Goal: Navigation & Orientation: Find specific page/section

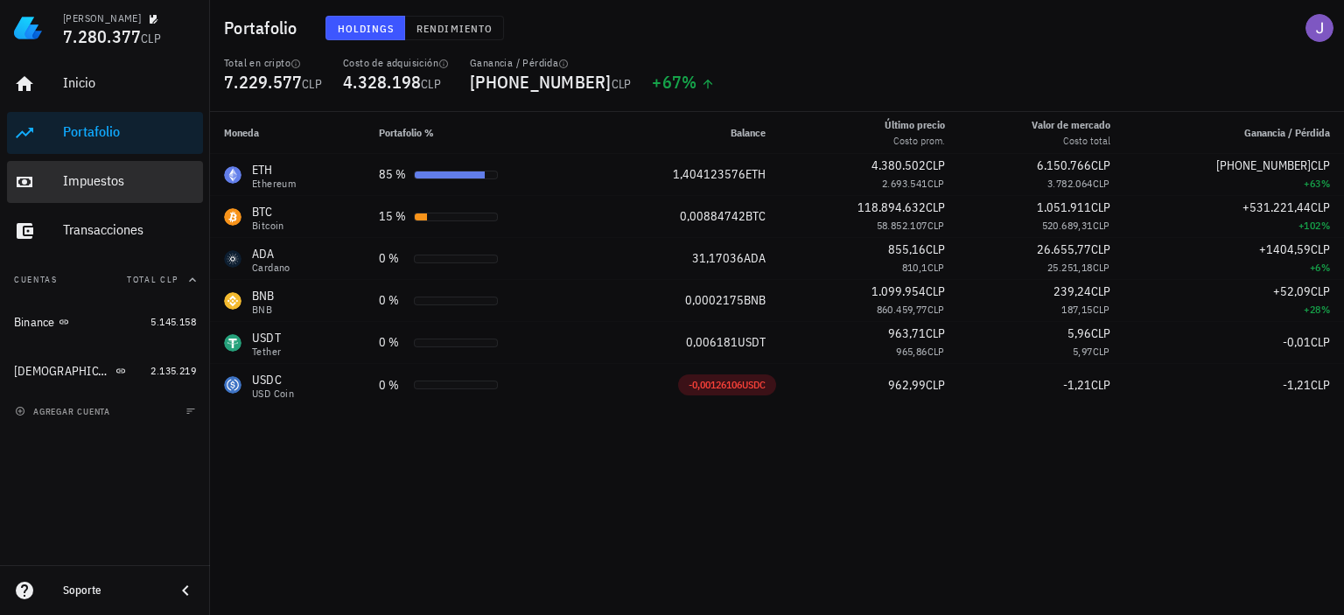
click at [93, 179] on div "Impuestos" at bounding box center [129, 180] width 133 height 17
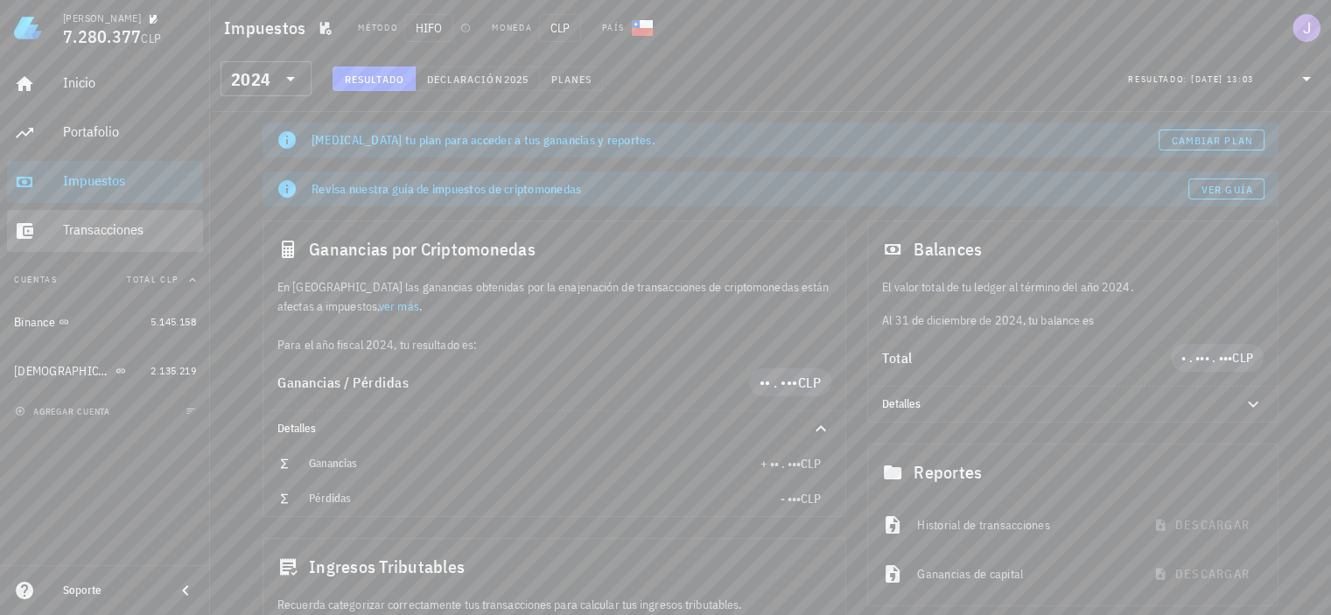
click at [90, 230] on div "Transacciones" at bounding box center [129, 229] width 133 height 17
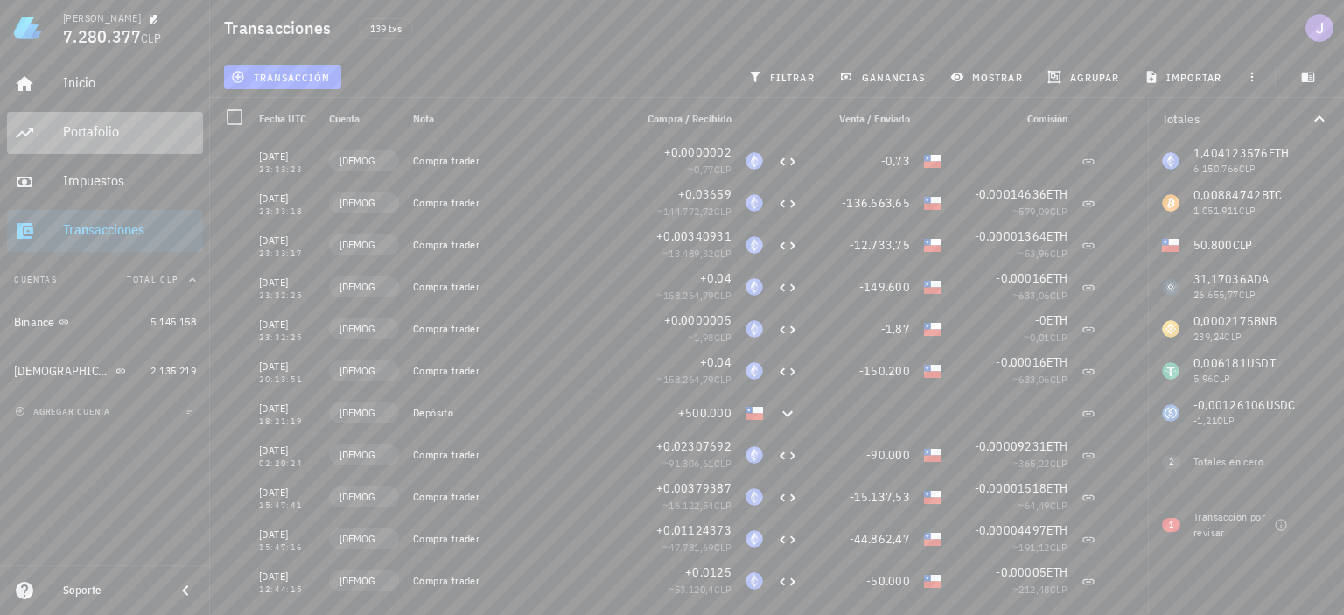
click at [79, 138] on div "Portafolio" at bounding box center [129, 131] width 133 height 17
